Goal: Task Accomplishment & Management: Use online tool/utility

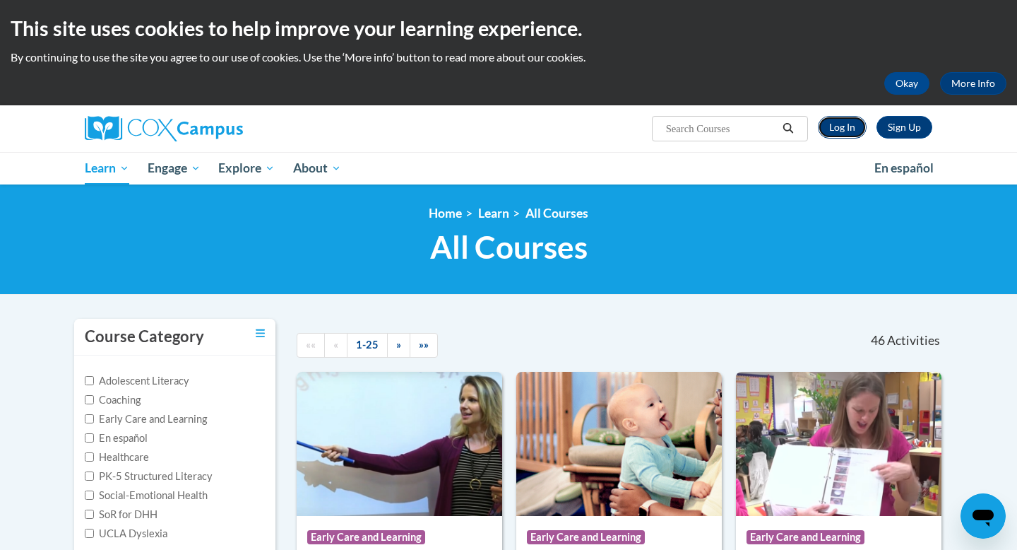
click at [827, 129] on link "Log In" at bounding box center [842, 127] width 49 height 23
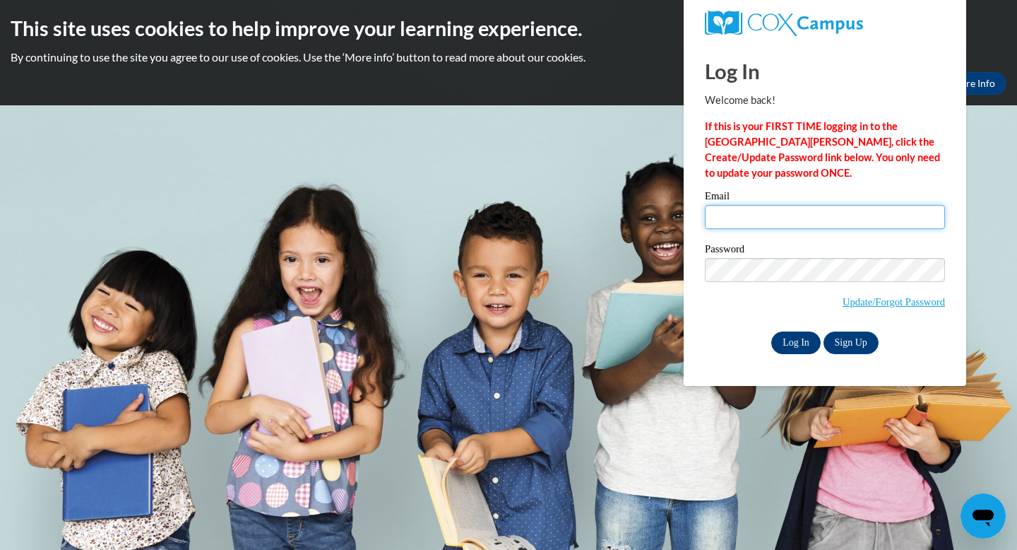
type input "ccway4990@ung.edu"
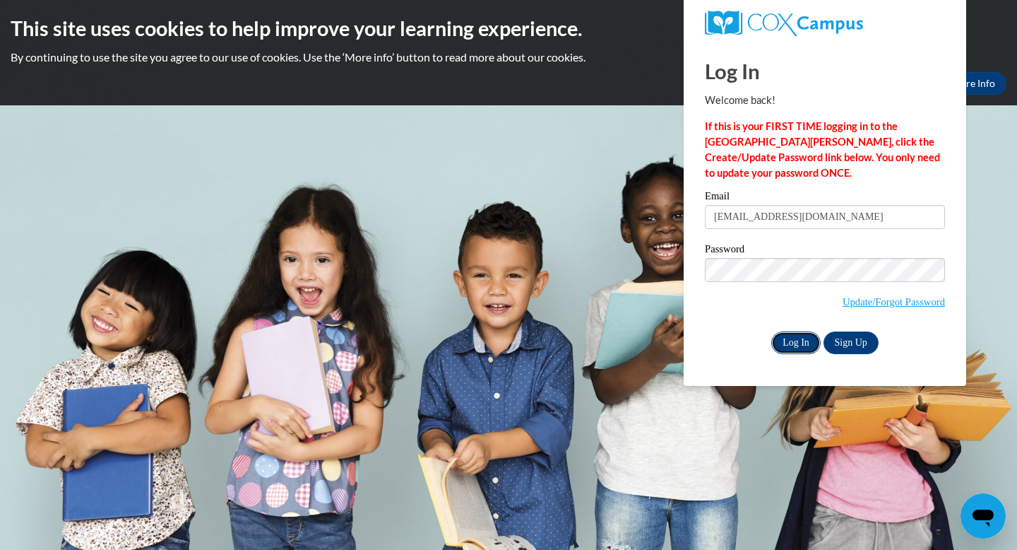
click at [787, 331] on input "Log In" at bounding box center [796, 342] width 49 height 23
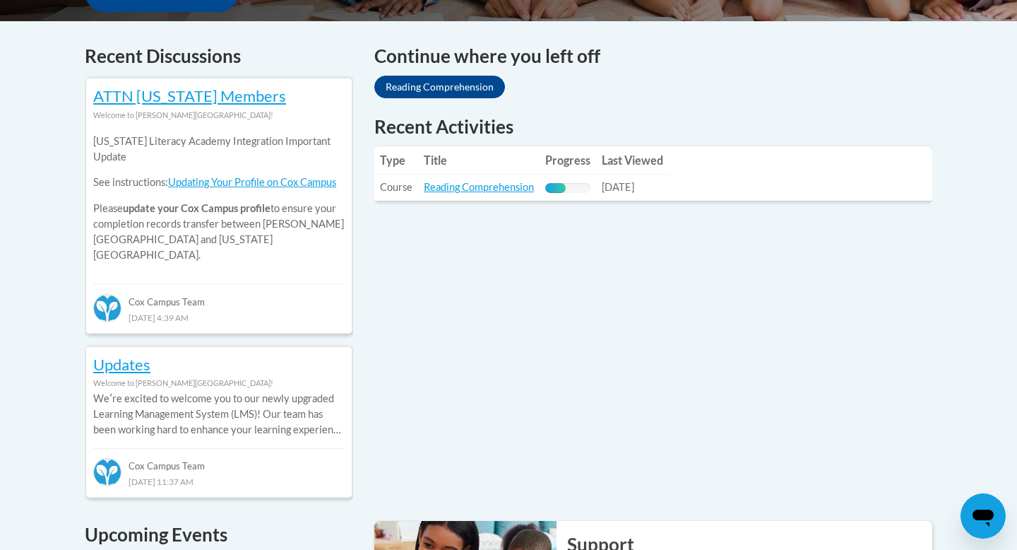
scroll to position [584, 0]
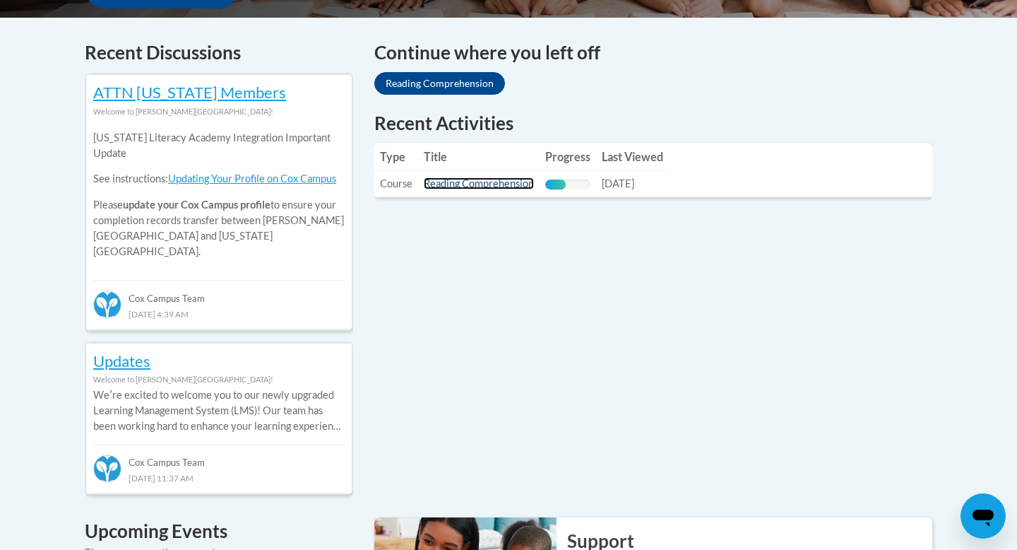
click at [427, 182] on link "Reading Comprehension" at bounding box center [479, 183] width 110 height 12
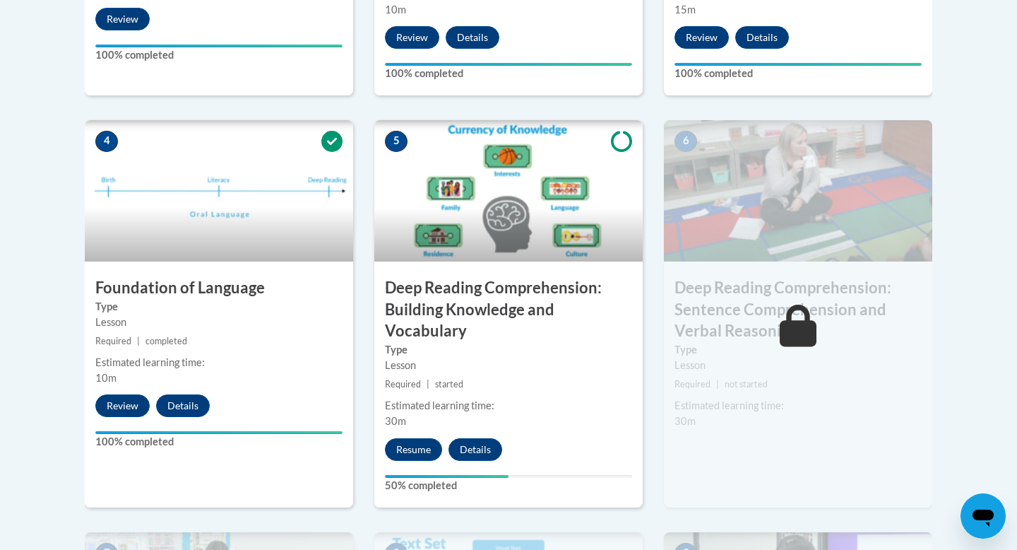
scroll to position [753, 0]
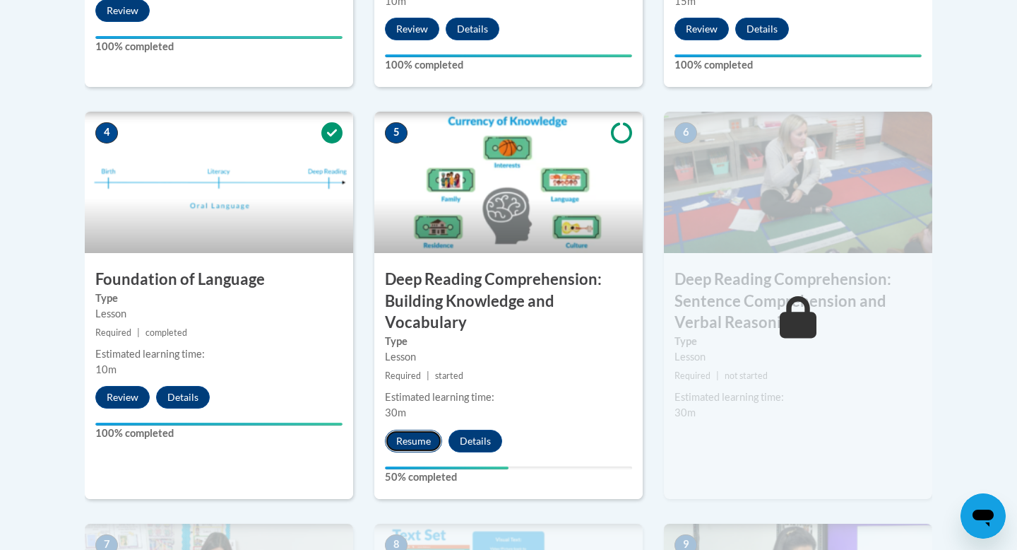
click at [418, 441] on button "Resume" at bounding box center [413, 441] width 57 height 23
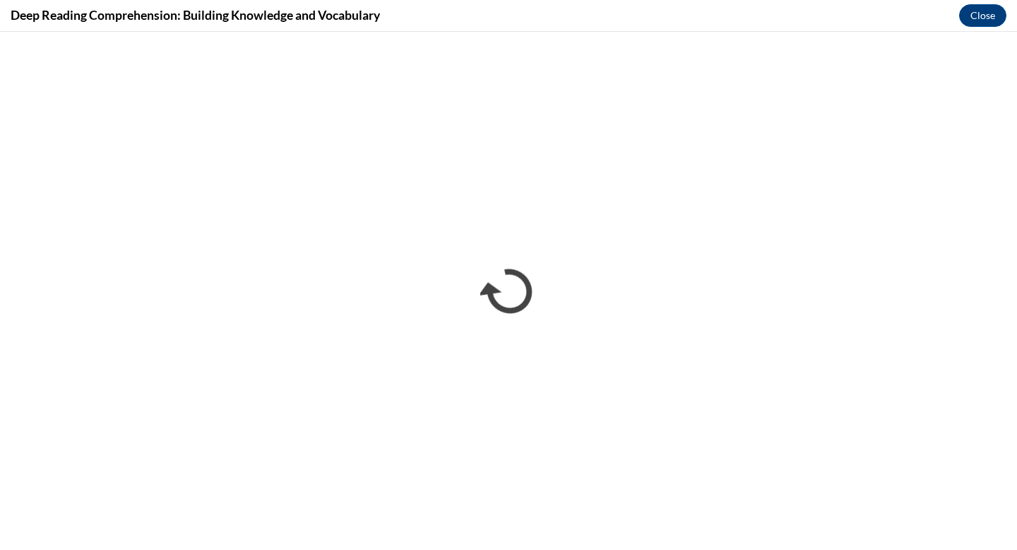
scroll to position [0, 0]
